Goal: Transaction & Acquisition: Purchase product/service

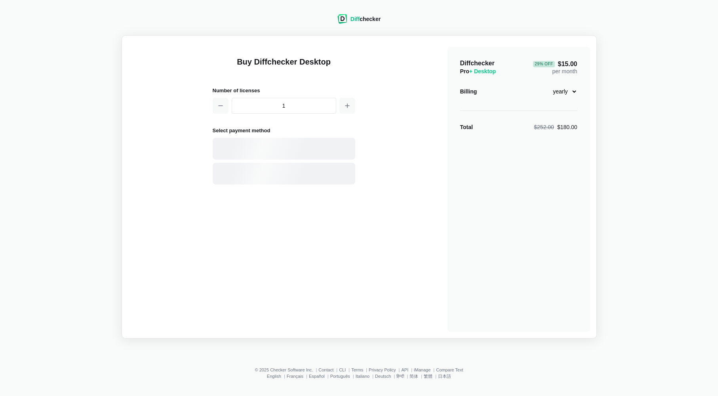
click at [569, 90] on select "monthly yearly" at bounding box center [560, 91] width 34 height 13
select select "desktop-monthly-21"
click at [573, 69] on div "$21.00 per month" at bounding box center [564, 67] width 25 height 16
click at [555, 62] on div "$21.00 per month" at bounding box center [564, 67] width 25 height 16
drag, startPoint x: 468, startPoint y: 62, endPoint x: 510, endPoint y: 63, distance: 42.4
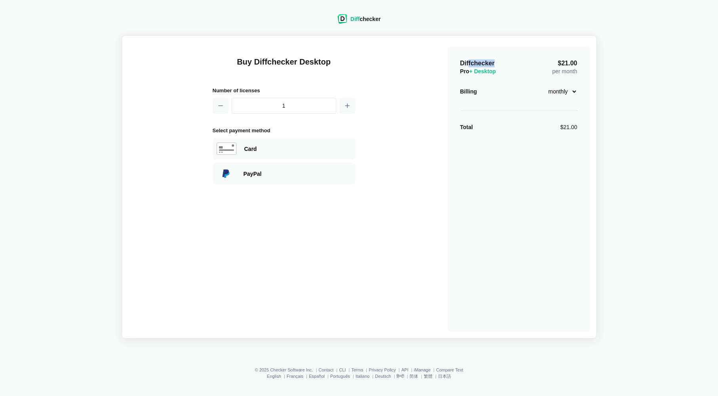
click at [510, 63] on div "Diffchecker Pro + Desktop $21.00 per month" at bounding box center [518, 67] width 117 height 16
click at [555, 62] on div "$21.00 per month" at bounding box center [564, 67] width 25 height 16
click at [569, 86] on select "monthly yearly" at bounding box center [560, 91] width 34 height 13
click at [285, 150] on div "Card" at bounding box center [297, 149] width 107 height 8
select select "[GEOGRAPHIC_DATA]"
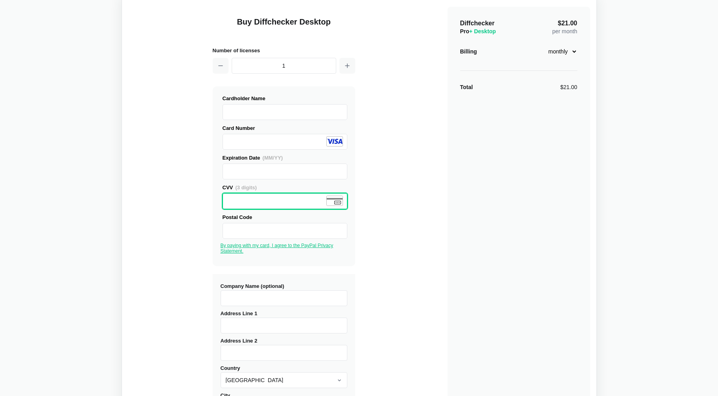
scroll to position [51, 0]
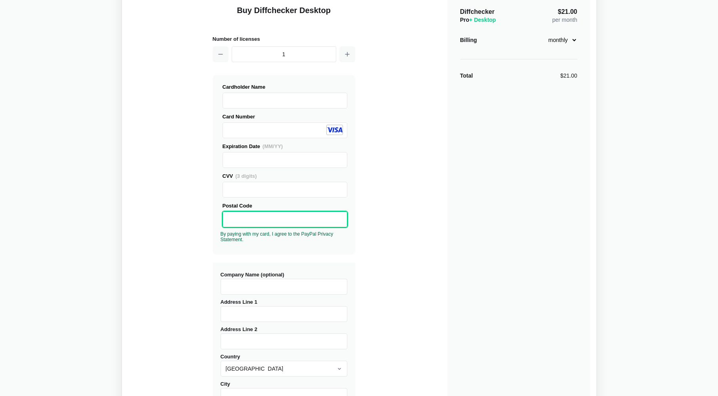
click at [367, 224] on div "Buy Diffchecker Desktop Number of licenses 1 Visa MasterCard Union Pay American…" at bounding box center [359, 250] width 462 height 520
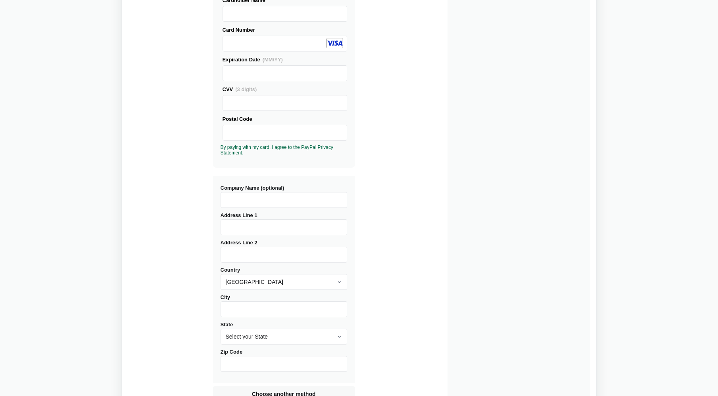
scroll to position [152, 0]
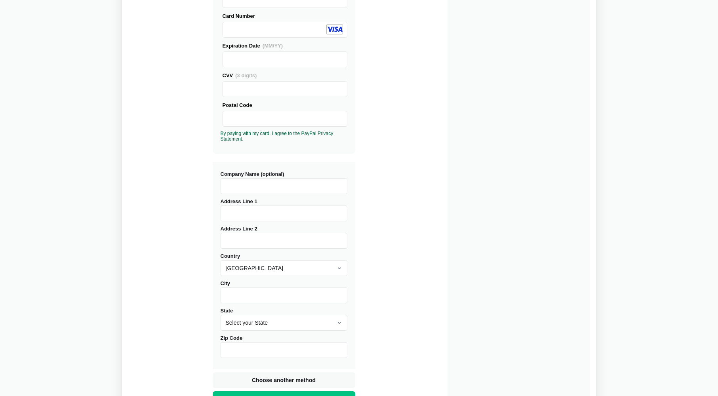
click at [366, 168] on div "Buy Diffchecker Desktop Number of licenses 1 Visa MasterCard Union Pay American…" at bounding box center [359, 150] width 462 height 520
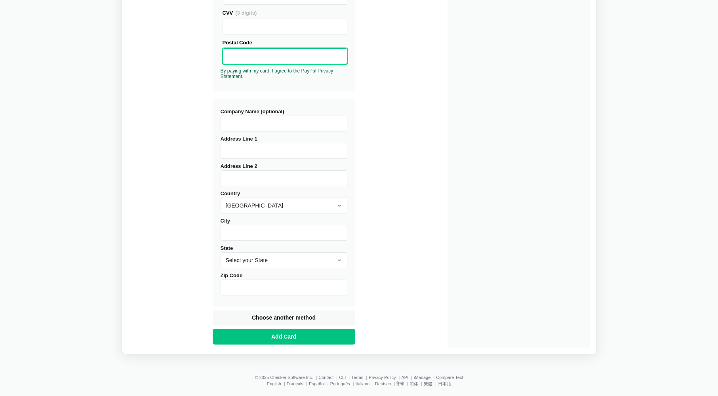
scroll to position [222, 0]
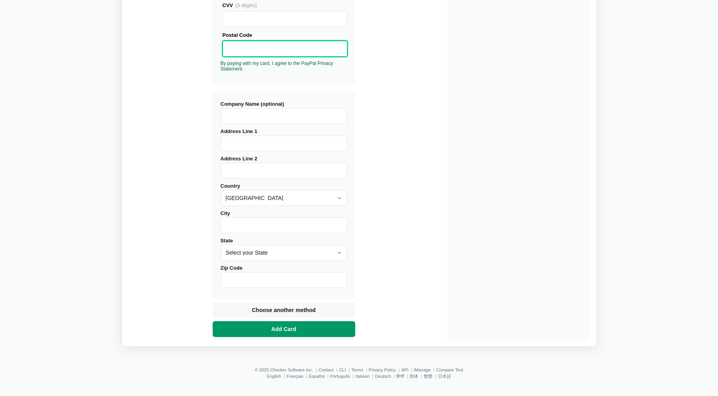
click at [276, 329] on span "Add Card" at bounding box center [284, 329] width 28 height 8
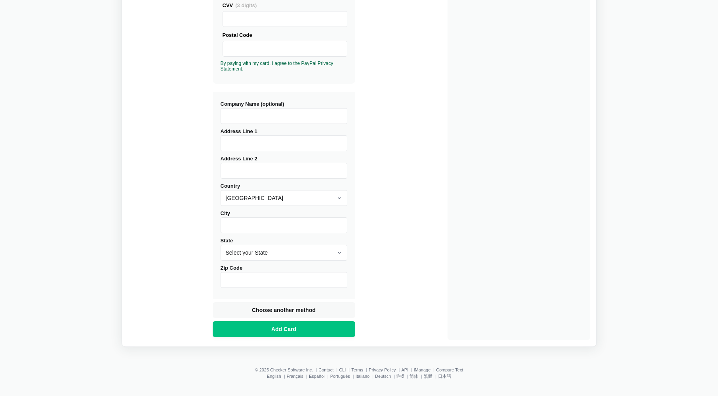
click at [307, 107] on div "Company Name (optional)" at bounding box center [284, 112] width 127 height 24
click at [301, 114] on input "Company Name (optional)" at bounding box center [284, 116] width 127 height 16
click at [289, 146] on input "Address Line 1" at bounding box center [284, 143] width 127 height 16
type input "1-901"
click at [333, 198] on select "[GEOGRAPHIC_DATA] [GEOGRAPHIC_DATA] [GEOGRAPHIC_DATA] [GEOGRAPHIC_DATA] [US_STA…" at bounding box center [284, 198] width 127 height 16
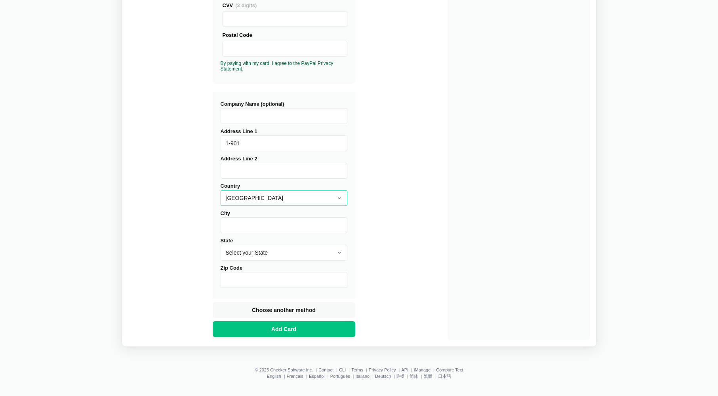
select select "[GEOGRAPHIC_DATA]"
click at [288, 228] on input "City" at bounding box center [284, 225] width 127 height 16
type input "[GEOGRAPHIC_DATA]"
click at [260, 255] on input "Province" at bounding box center [284, 253] width 127 height 16
type input "[GEOGRAPHIC_DATA]"
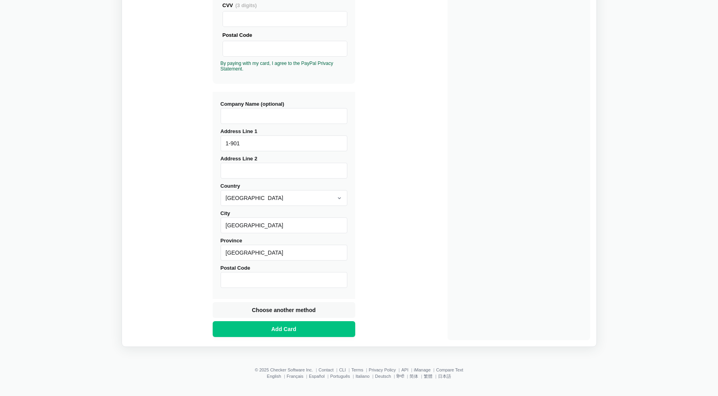
click at [244, 282] on input "Postal Code" at bounding box center [284, 280] width 127 height 16
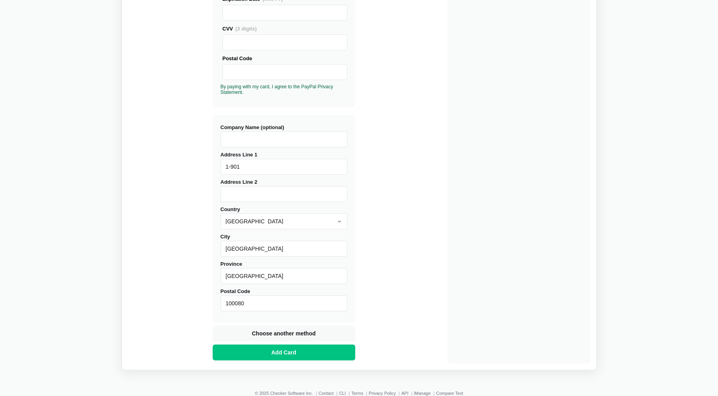
scroll to position [198, 0]
type input "100080"
click at [253, 165] on input "1-901" at bounding box center [284, 168] width 127 height 16
click at [236, 198] on input "Address Line 2" at bounding box center [284, 195] width 127 height 16
drag, startPoint x: 270, startPoint y: 196, endPoint x: 248, endPoint y: 196, distance: 22.6
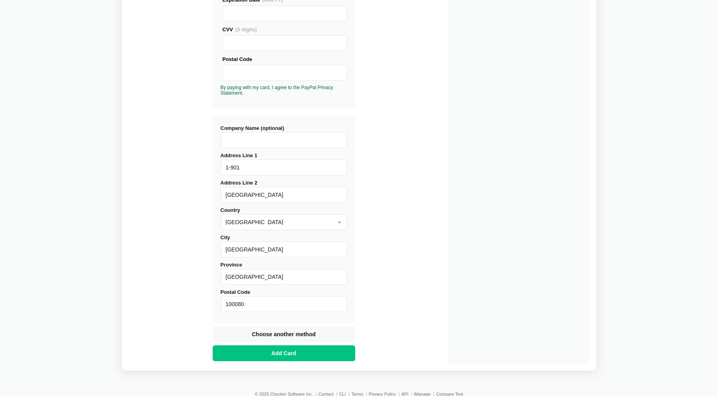
click at [248, 196] on input "[GEOGRAPHIC_DATA]" at bounding box center [284, 195] width 127 height 16
drag, startPoint x: 248, startPoint y: 196, endPoint x: 269, endPoint y: 194, distance: 21.1
click at [269, 194] on input "[GEOGRAPHIC_DATA]" at bounding box center [284, 195] width 127 height 16
paste input "d"
click at [247, 195] on input "[GEOGRAPHIC_DATA]" at bounding box center [284, 195] width 127 height 16
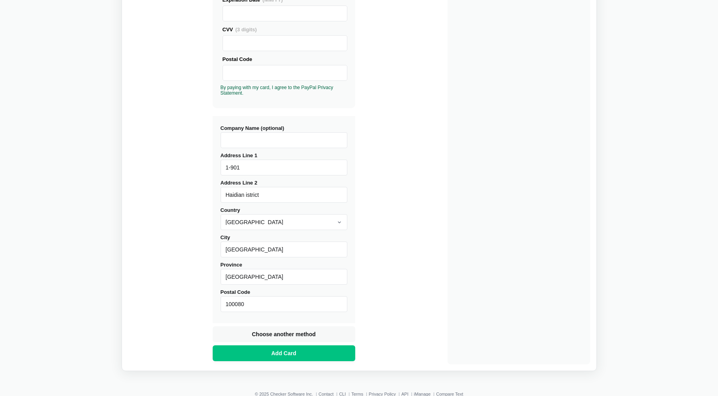
type input "[GEOGRAPHIC_DATA]"
click at [280, 186] on div "Address Line [GEOGRAPHIC_DATA]" at bounding box center [284, 191] width 127 height 24
click at [276, 195] on input "[GEOGRAPHIC_DATA]" at bounding box center [284, 195] width 127 height 16
